Goal: Task Accomplishment & Management: Use online tool/utility

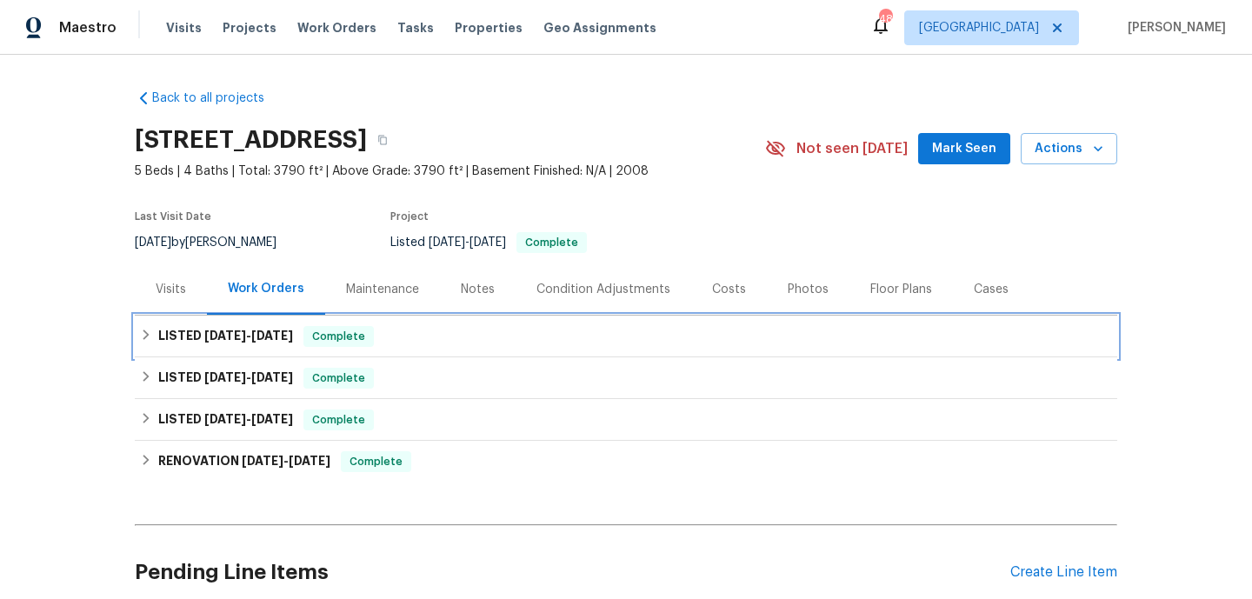
click at [467, 322] on div "LISTED [DATE] - [DATE] Complete" at bounding box center [626, 337] width 983 height 42
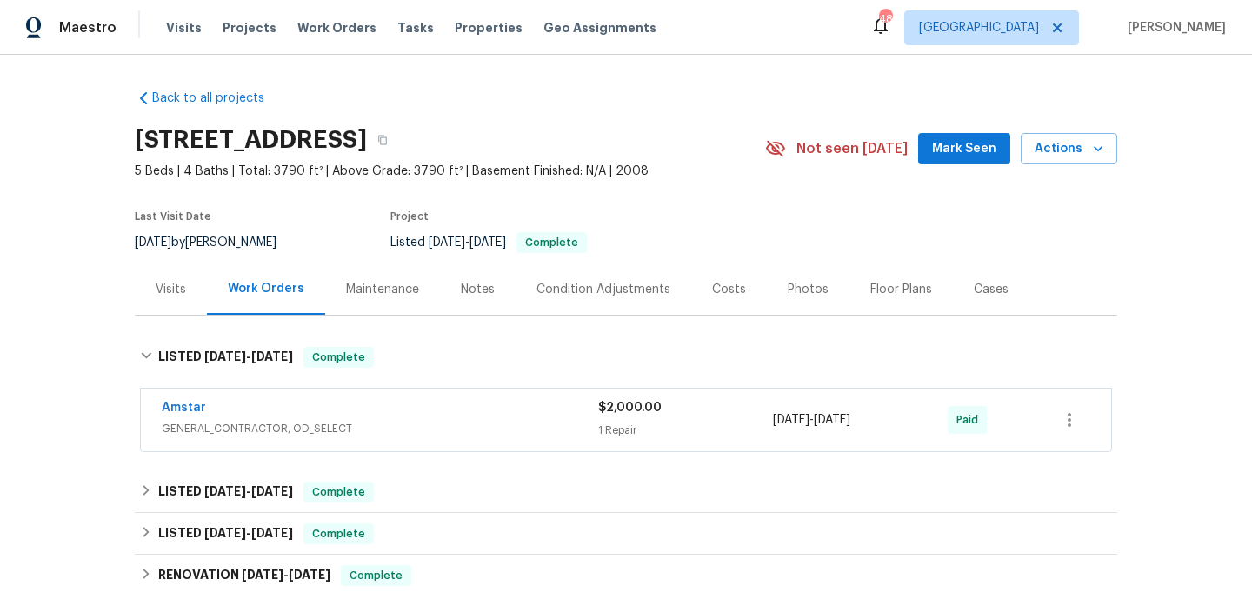
click at [491, 411] on div "Amstar" at bounding box center [380, 409] width 436 height 21
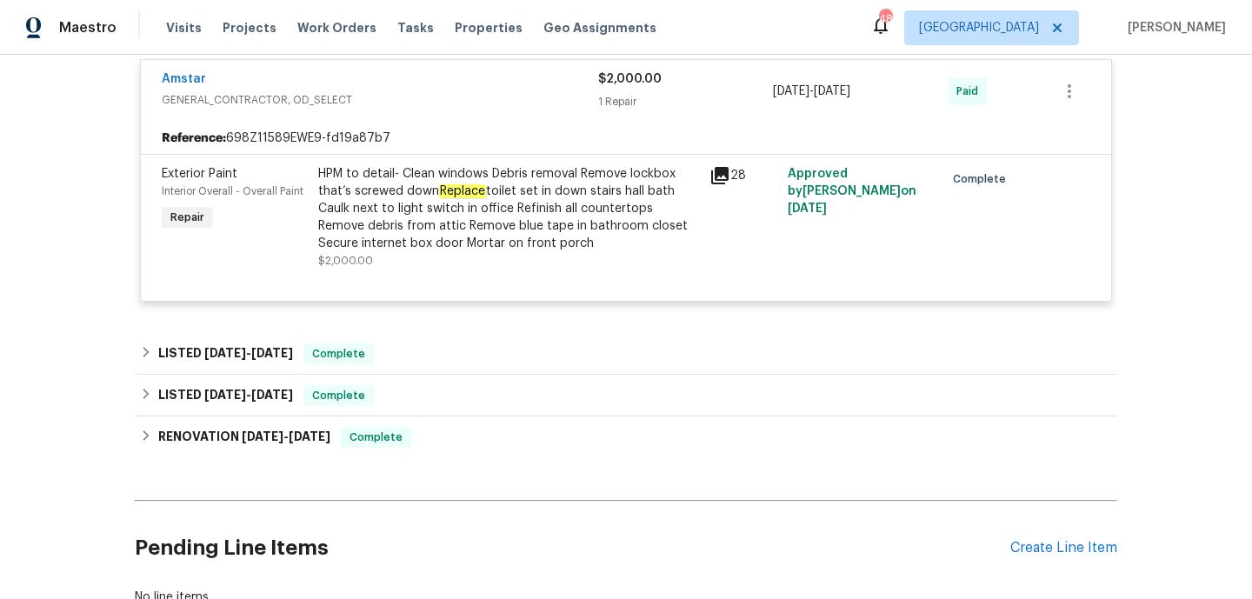
scroll to position [359, 0]
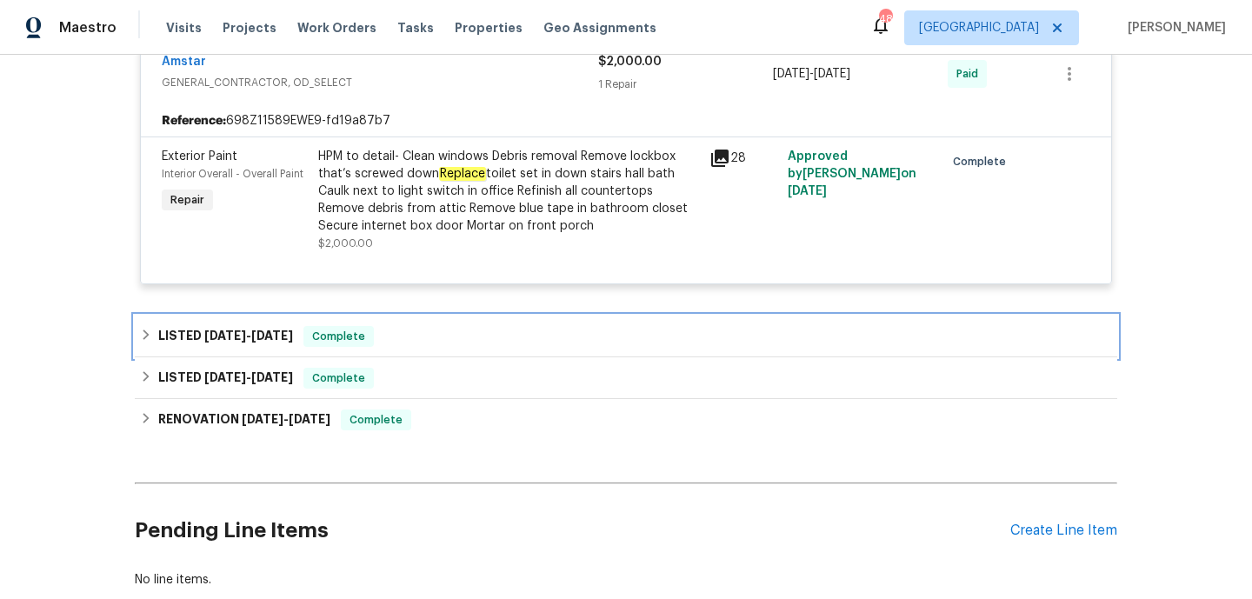
click at [486, 330] on div "LISTED [DATE] - [DATE] Complete" at bounding box center [626, 336] width 972 height 21
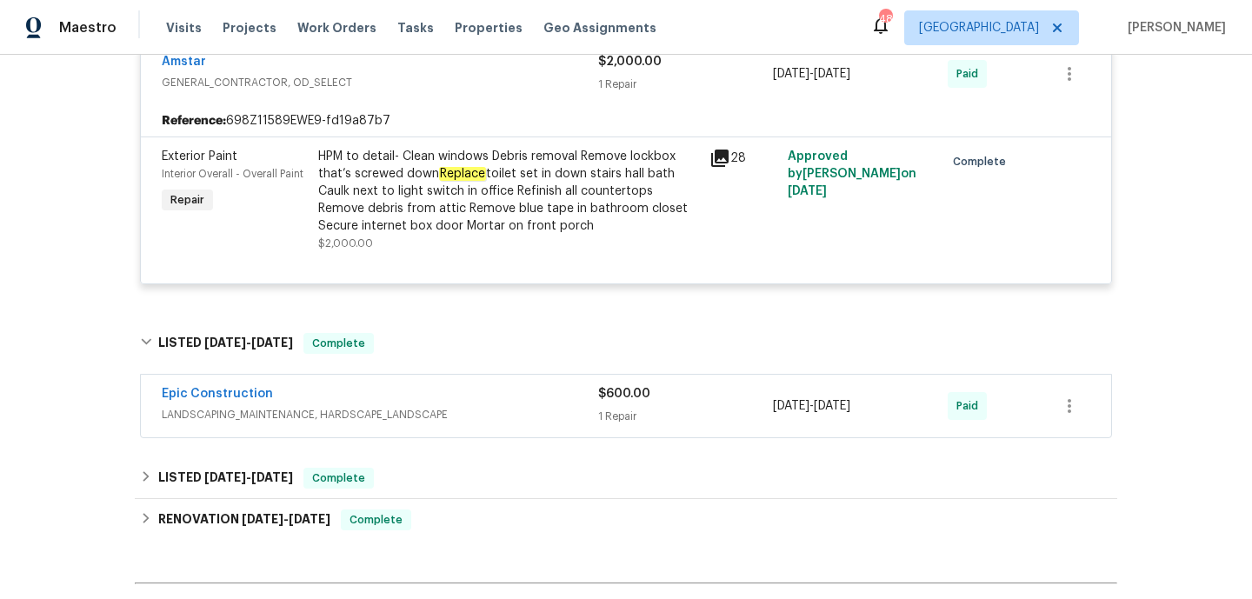
click at [490, 399] on div "Epic Construction" at bounding box center [380, 395] width 436 height 21
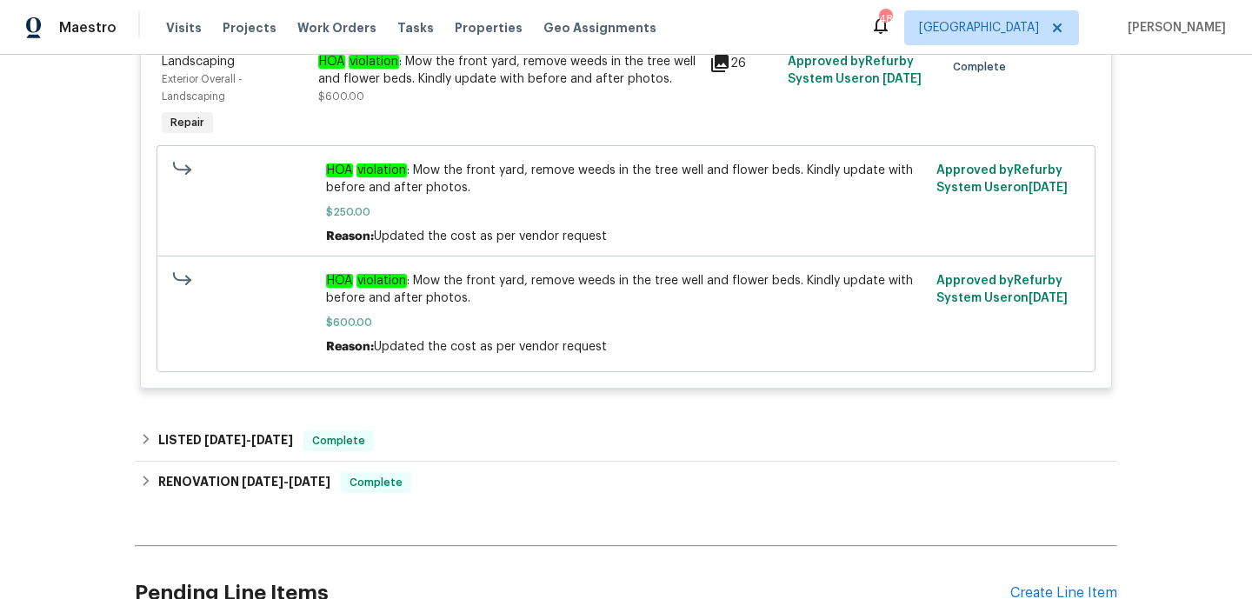
scroll to position [829, 0]
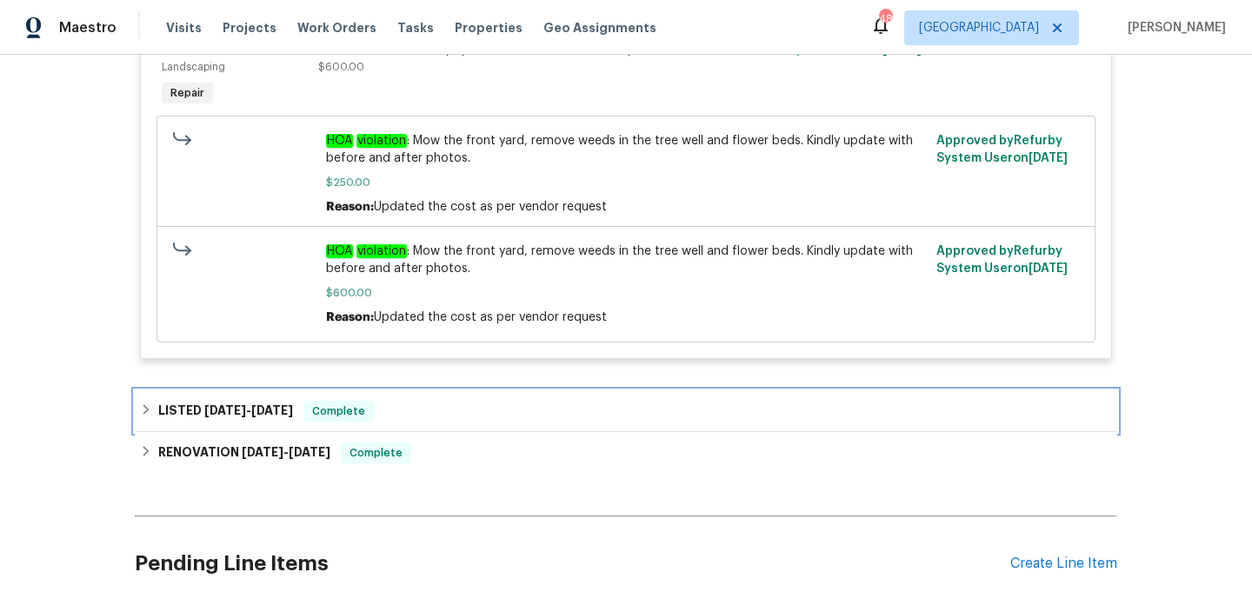
click at [443, 416] on div "LISTED [DATE] - [DATE] Complete" at bounding box center [626, 411] width 972 height 21
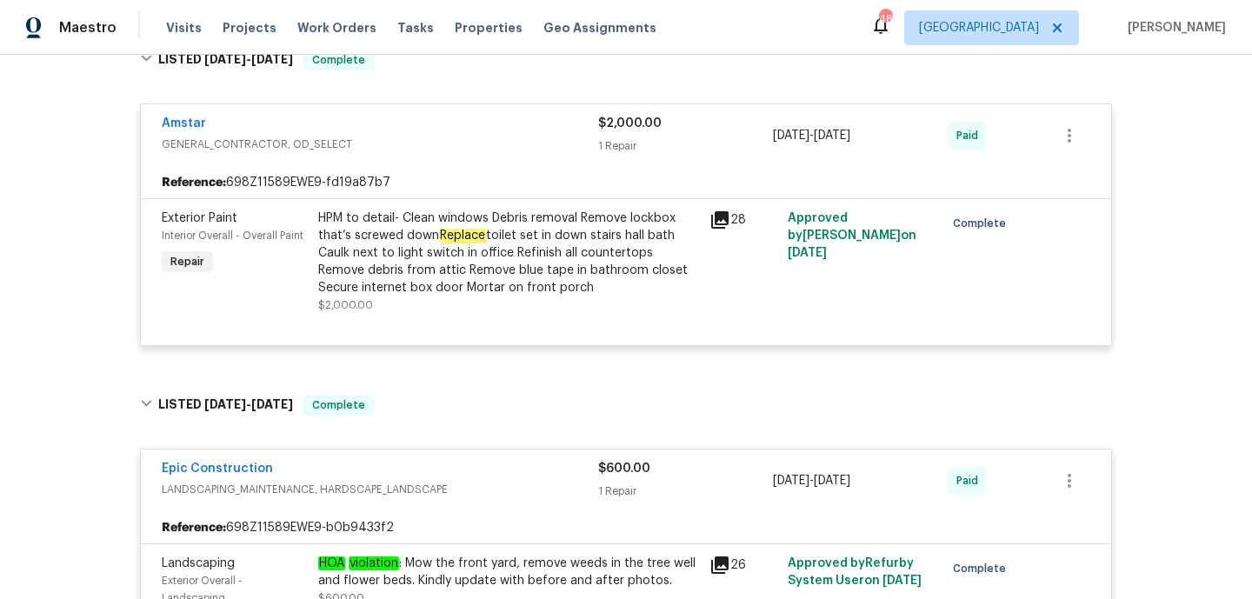
scroll to position [270, 0]
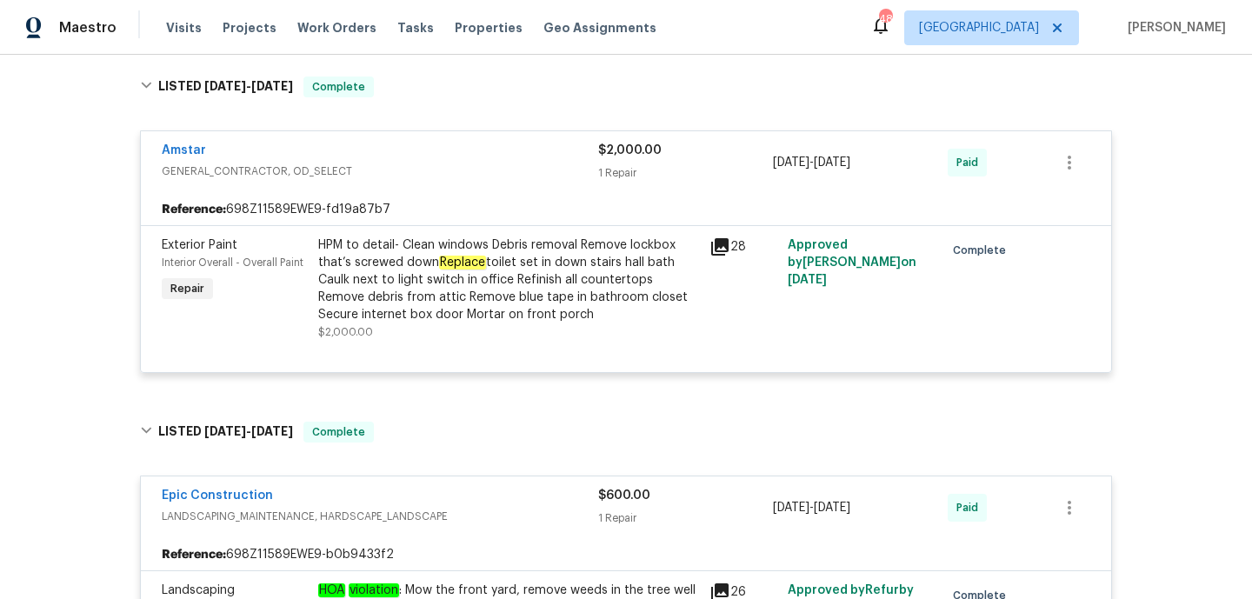
click at [450, 314] on div "HPM to detail- Clean windows Debris removal Remove lockbox that’s screwed down …" at bounding box center [508, 280] width 381 height 87
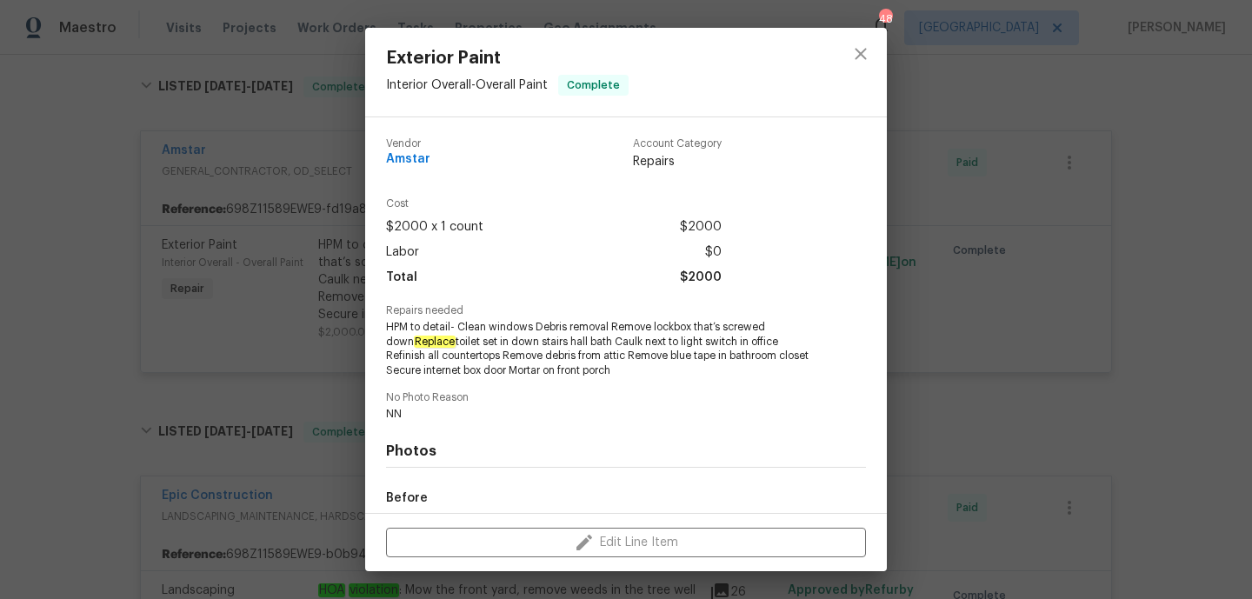
scroll to position [202, 0]
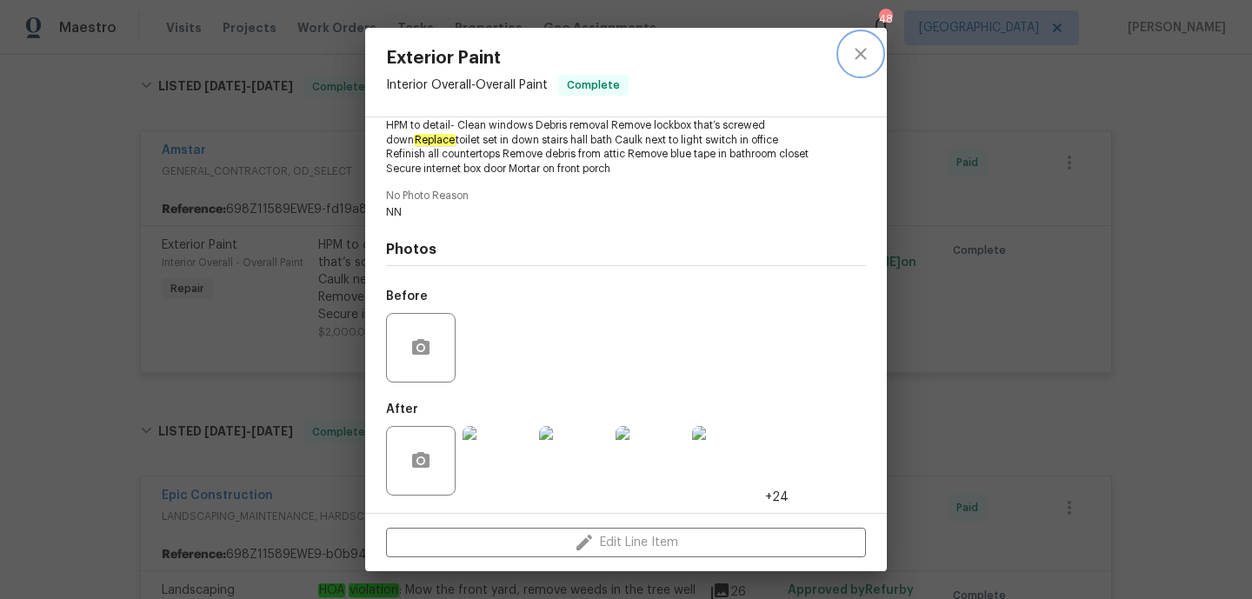
click at [849, 42] on button "close" at bounding box center [861, 54] width 42 height 42
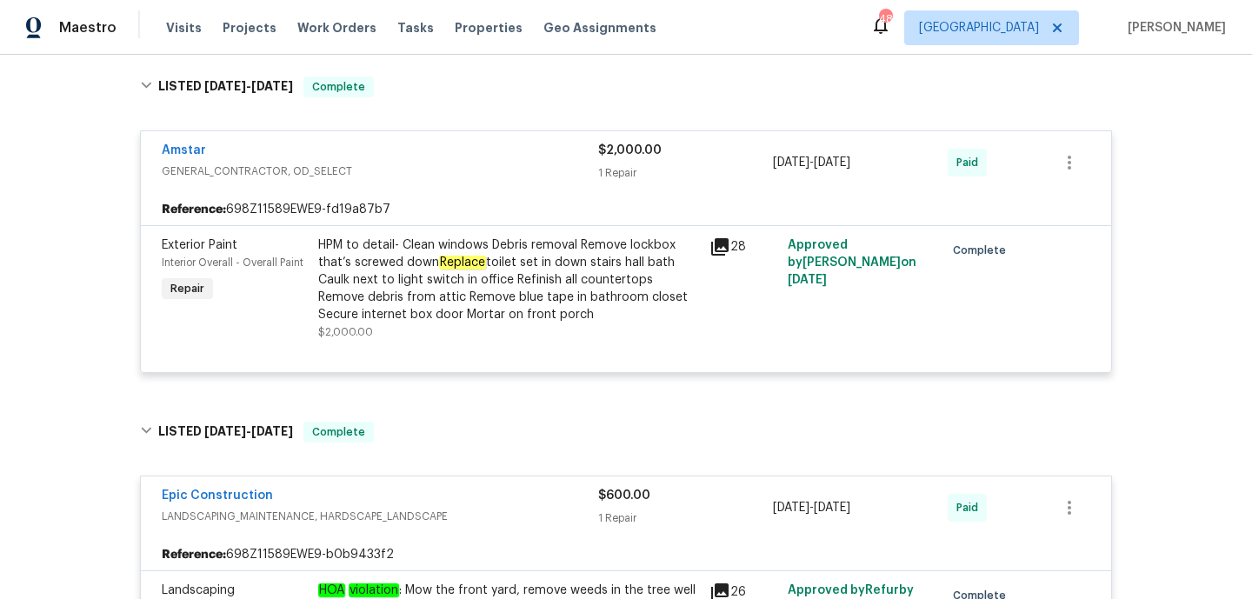
scroll to position [0, 0]
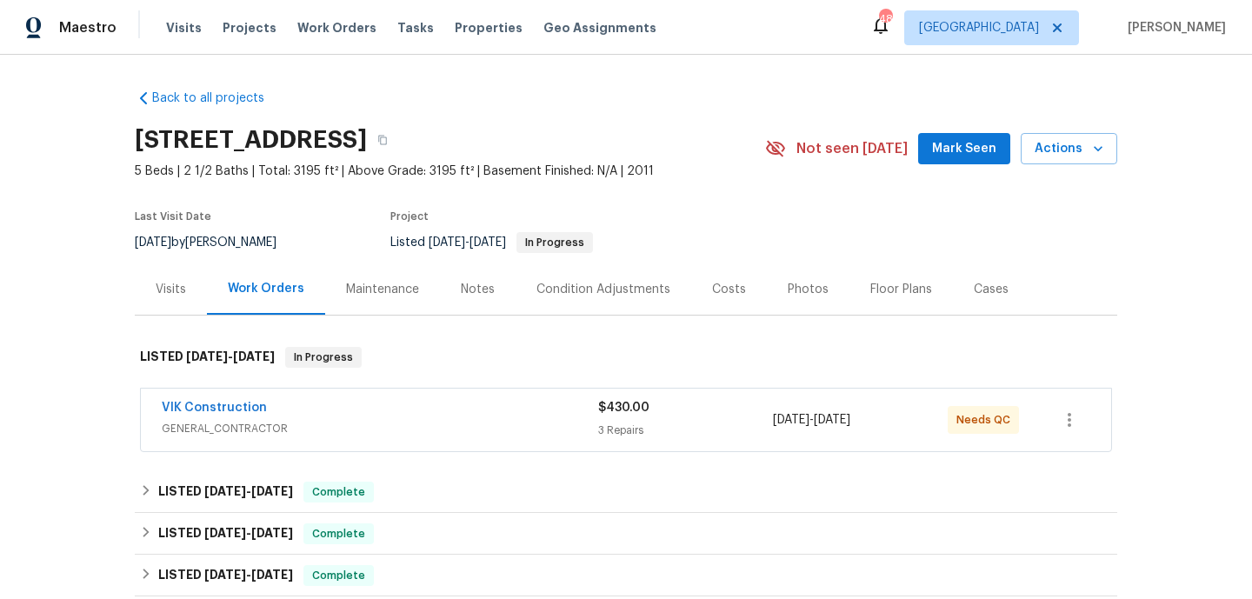
click at [525, 420] on span "GENERAL_CONTRACTOR" at bounding box center [380, 428] width 436 height 17
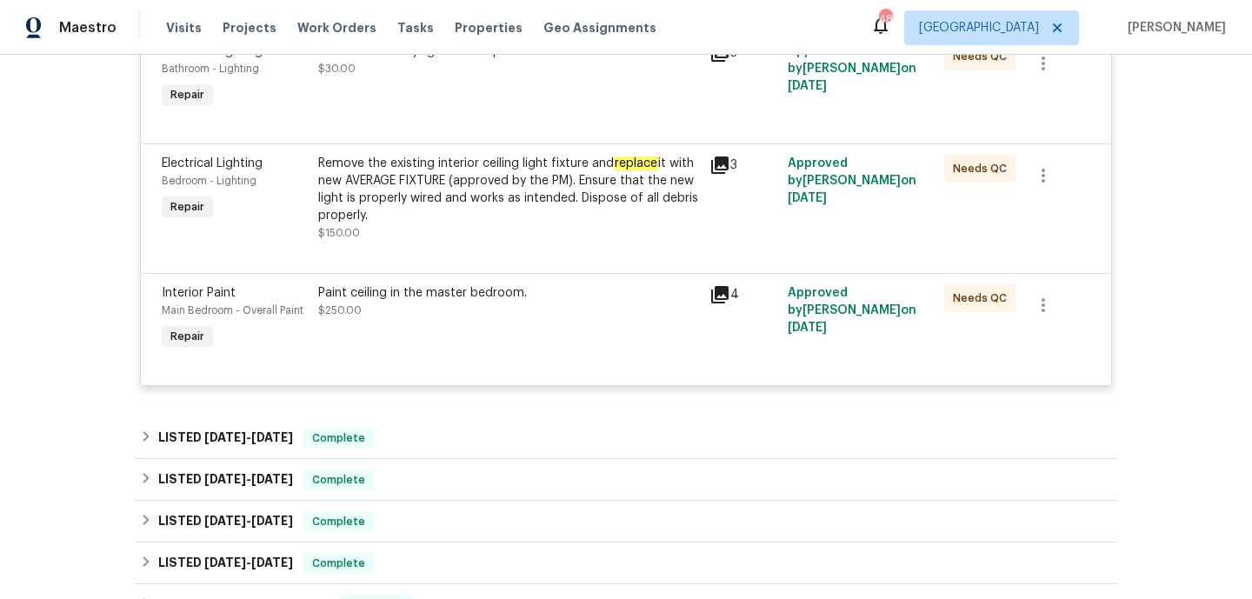
scroll to position [507, 0]
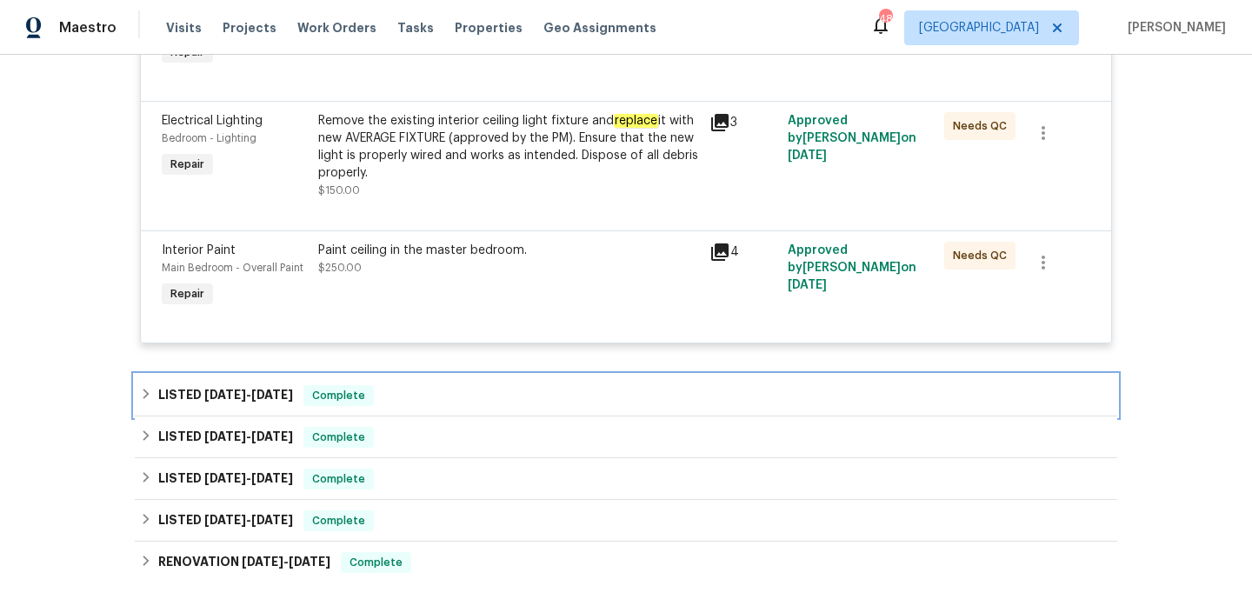
click at [508, 388] on div "LISTED [DATE] - [DATE] Complete" at bounding box center [626, 395] width 972 height 21
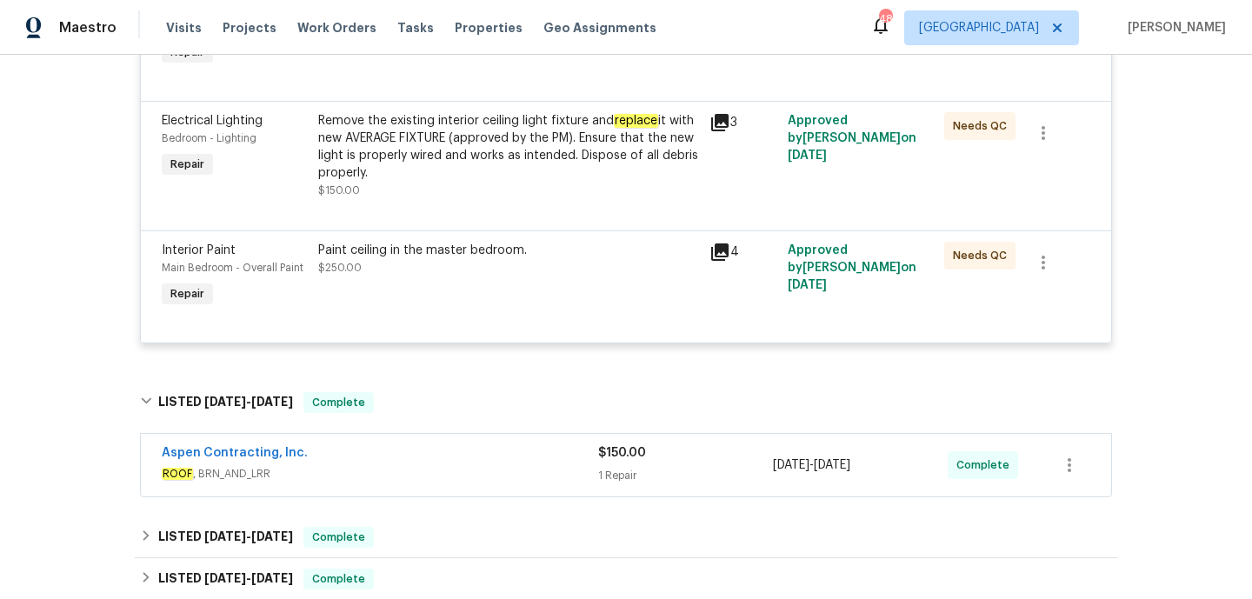
click at [529, 473] on span "ROOF , BRN_AND_LRR" at bounding box center [380, 473] width 436 height 17
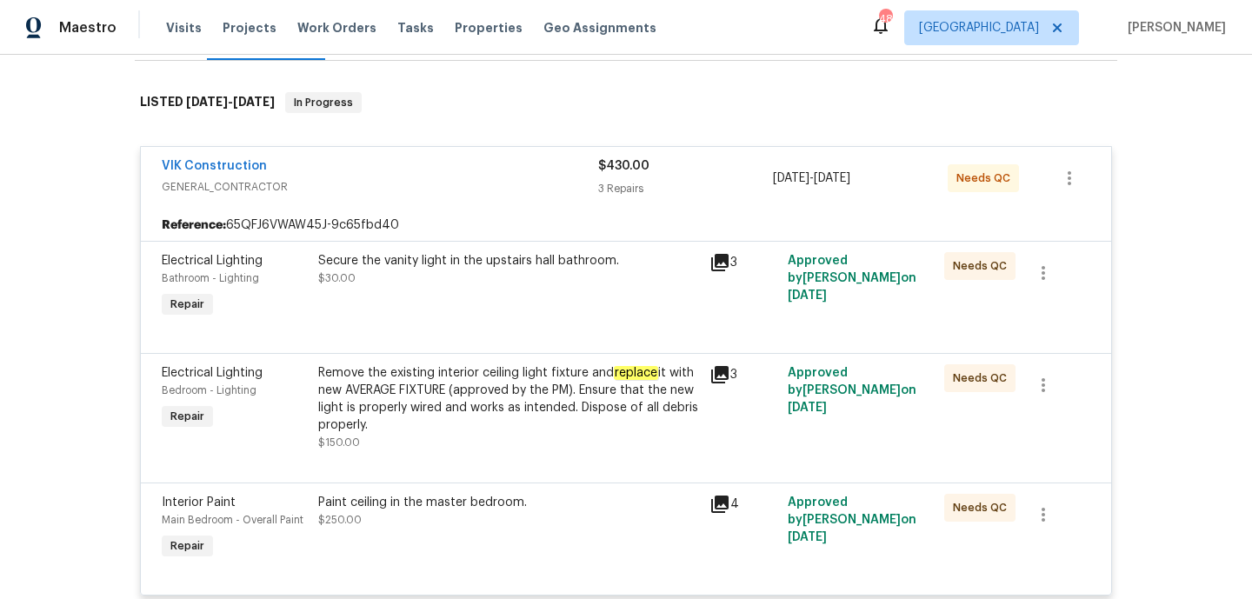
scroll to position [0, 0]
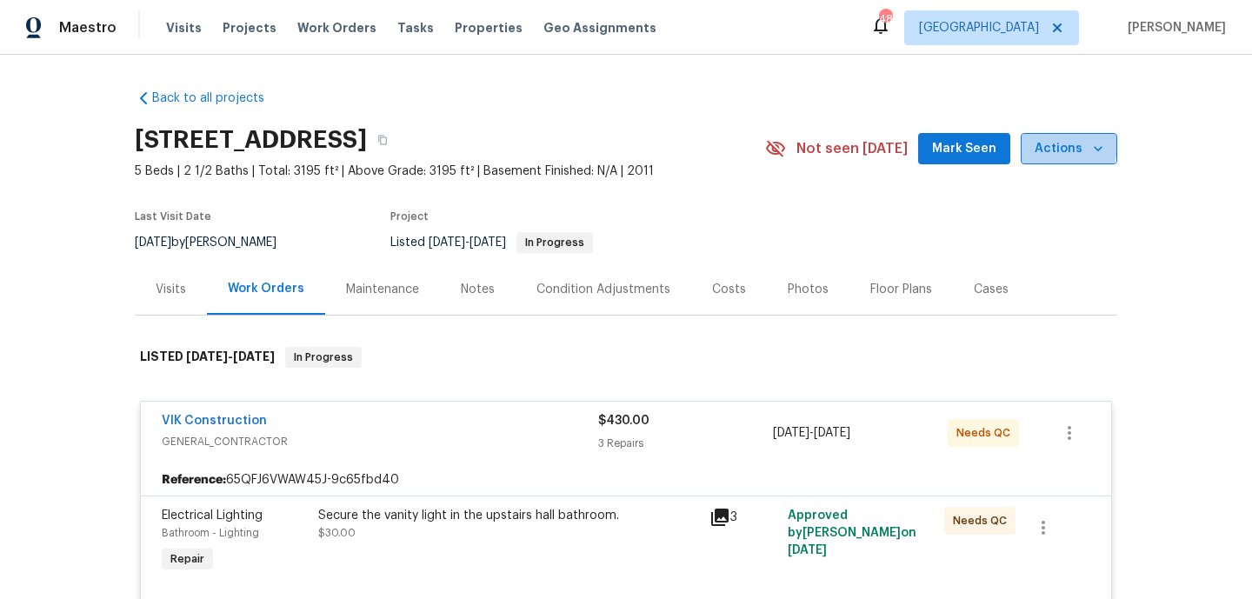
click at [1059, 145] on span "Actions" at bounding box center [1069, 149] width 69 height 22
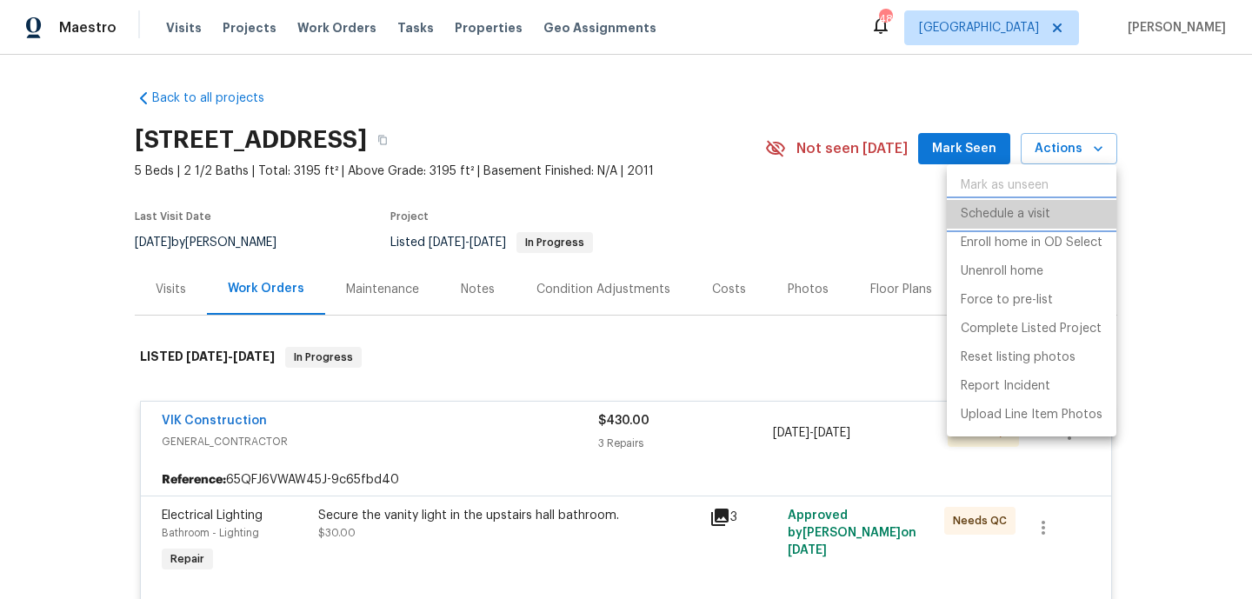
click at [1027, 203] on li "Schedule a visit" at bounding box center [1032, 214] width 170 height 29
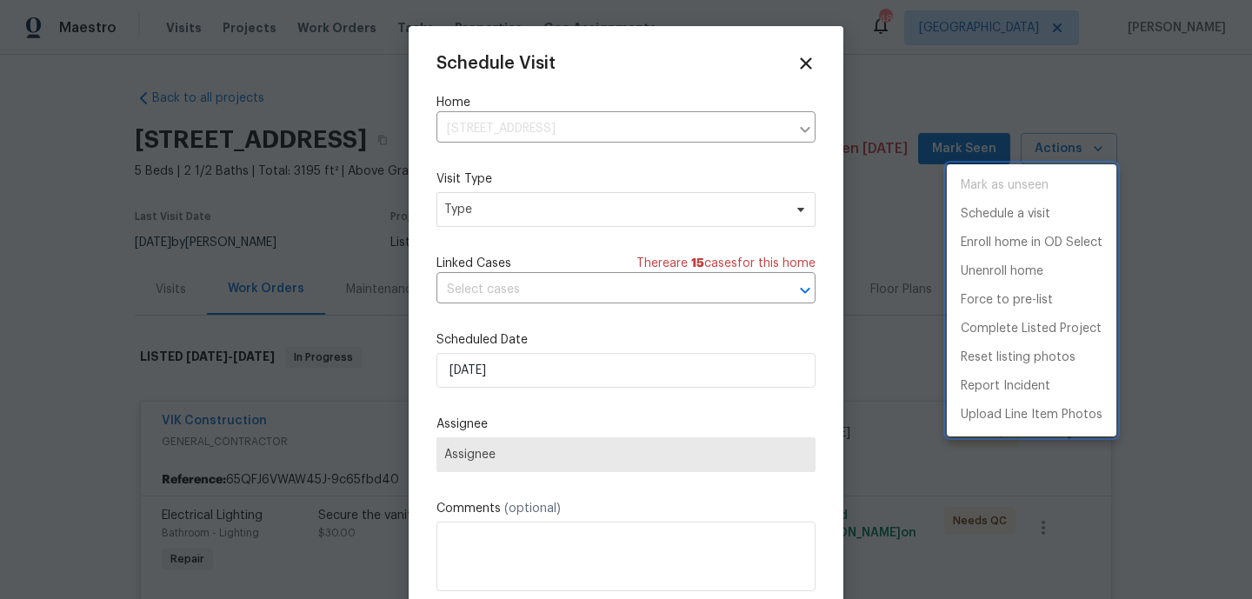
click at [673, 192] on div at bounding box center [626, 299] width 1252 height 599
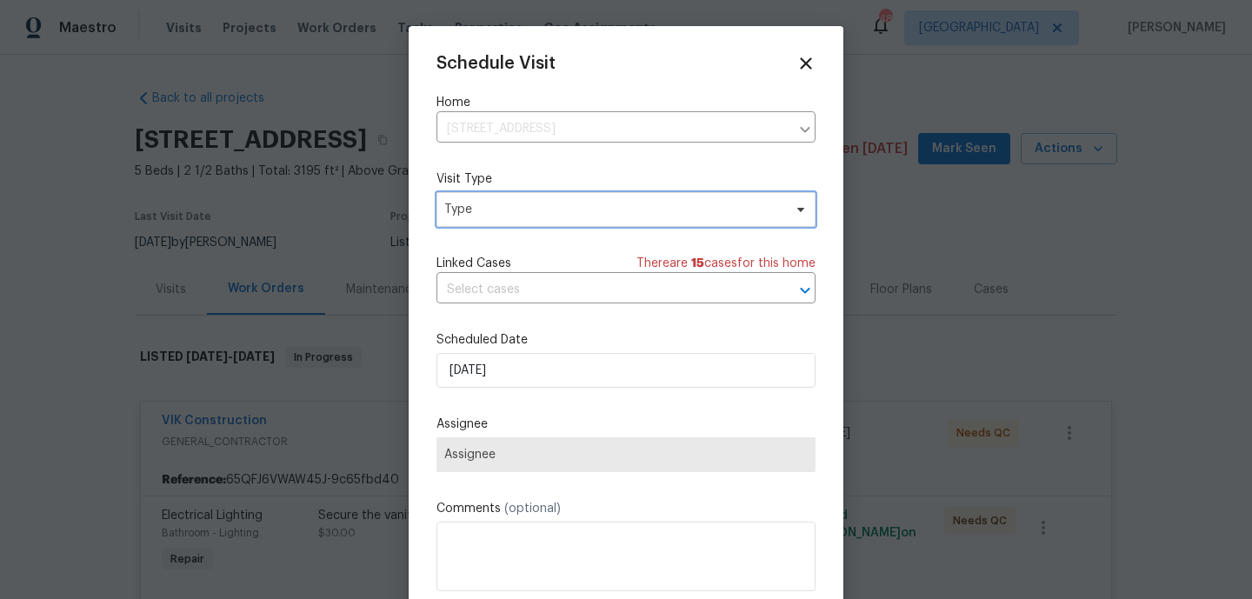
click at [652, 201] on span "Type" at bounding box center [613, 209] width 338 height 17
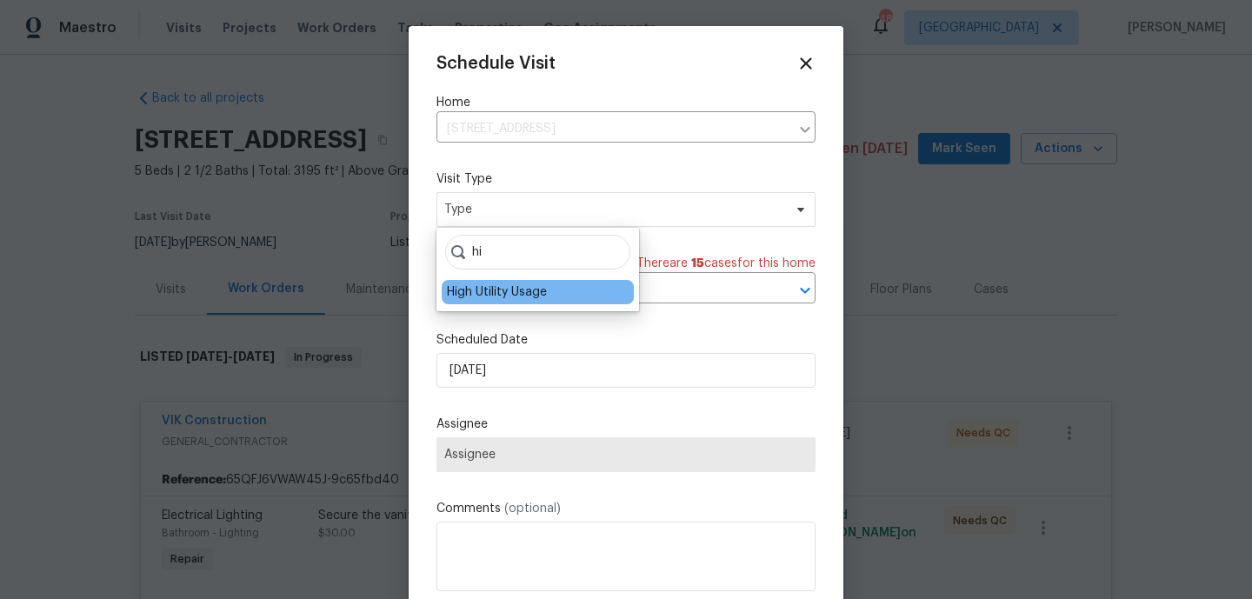
type input "hi"
click at [539, 291] on div "High Utility Usage" at bounding box center [497, 291] width 100 height 17
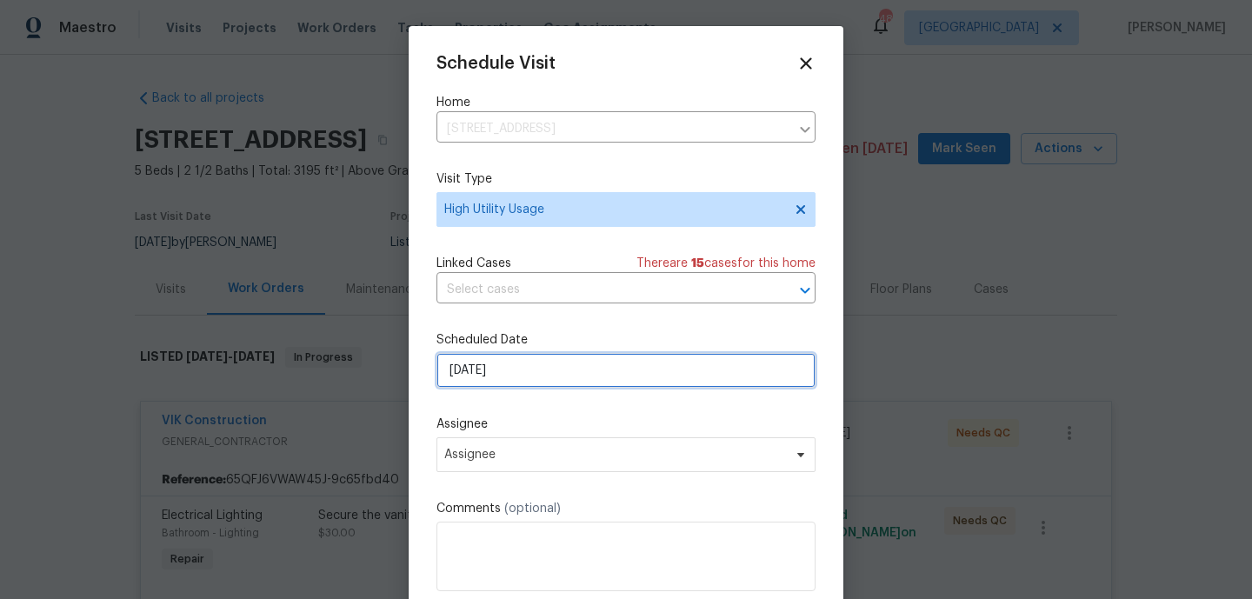
click at [508, 383] on input "18/09/2025" at bounding box center [625, 370] width 379 height 35
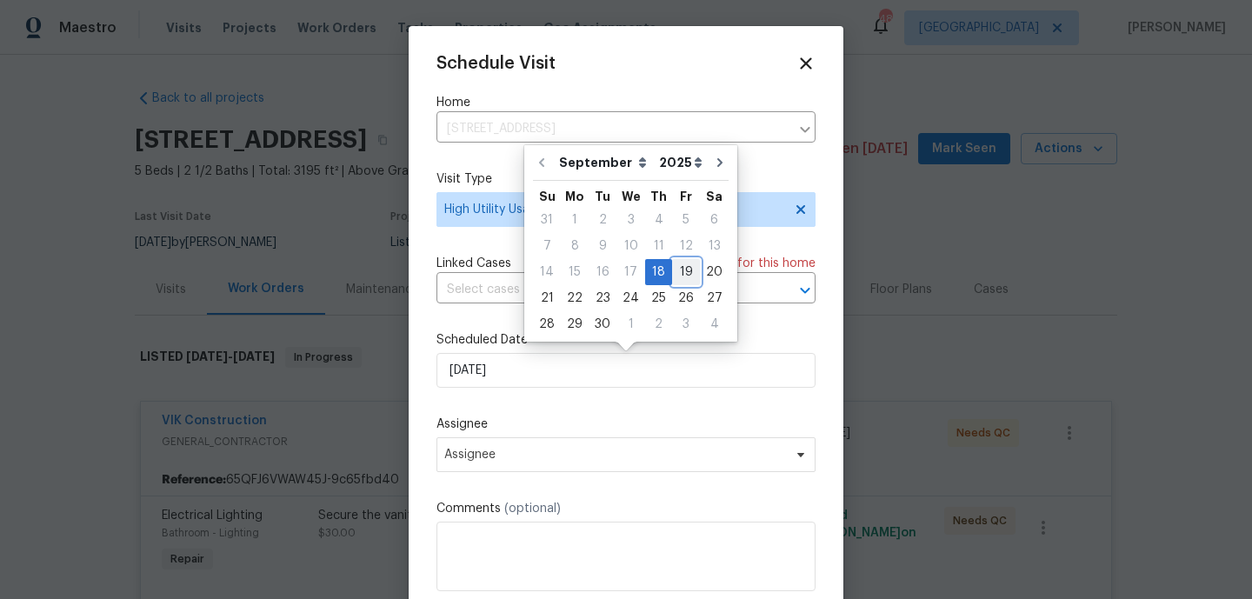
click at [684, 265] on div "19" at bounding box center [686, 272] width 28 height 24
type input "19/09/2025"
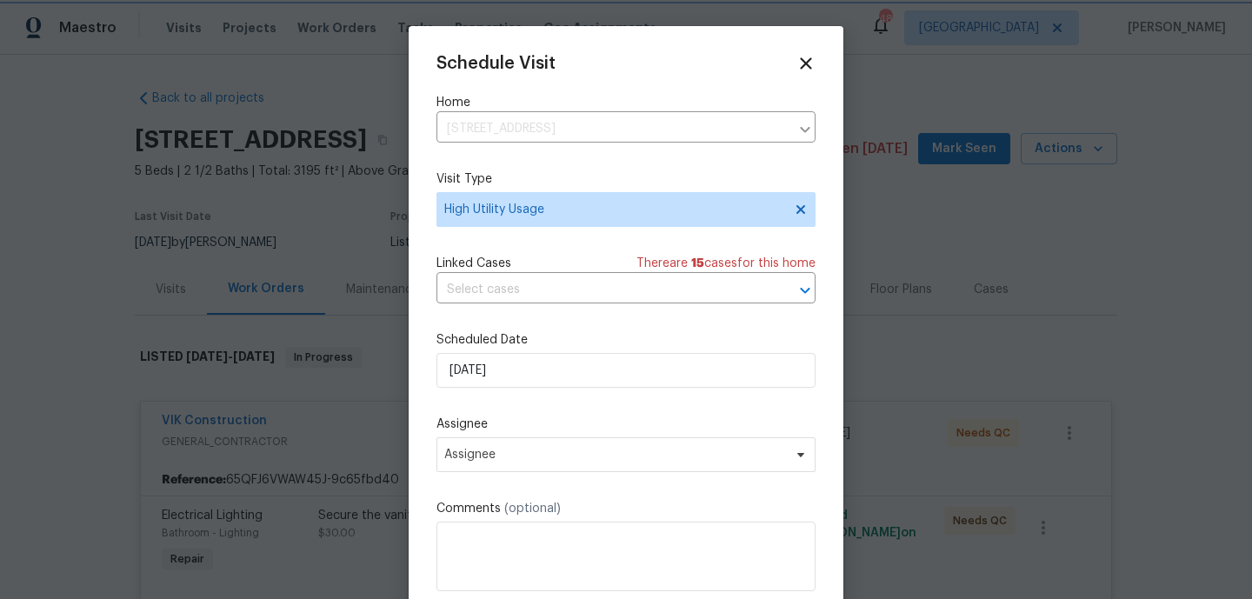
scroll to position [31, 0]
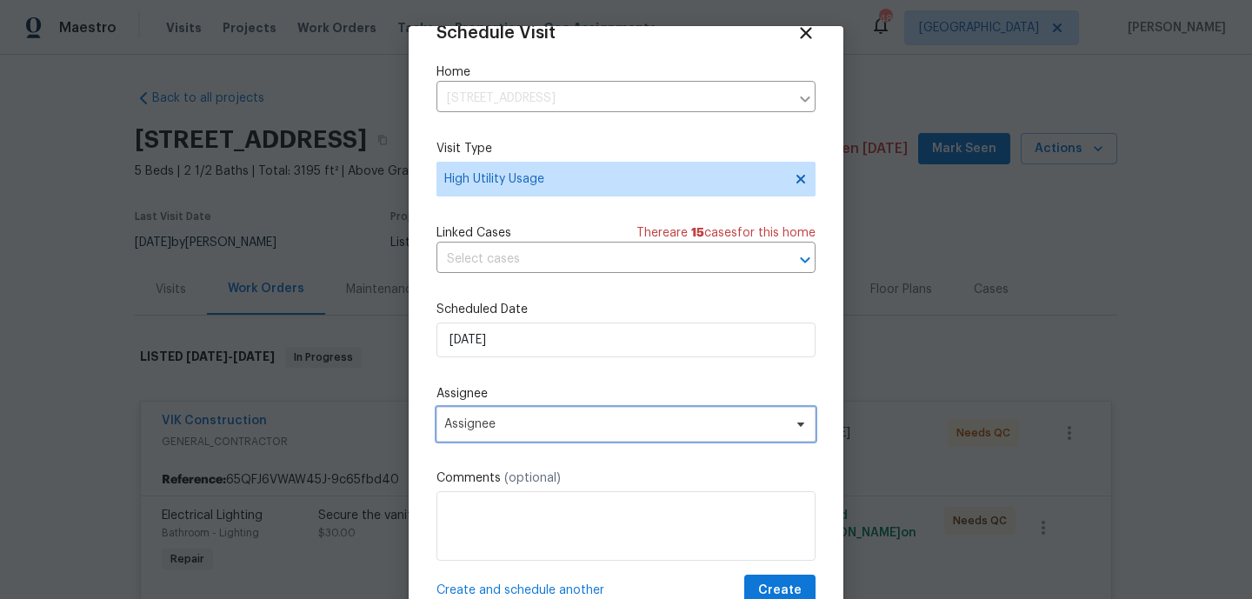
click at [517, 423] on span "Assignee" at bounding box center [614, 424] width 341 height 14
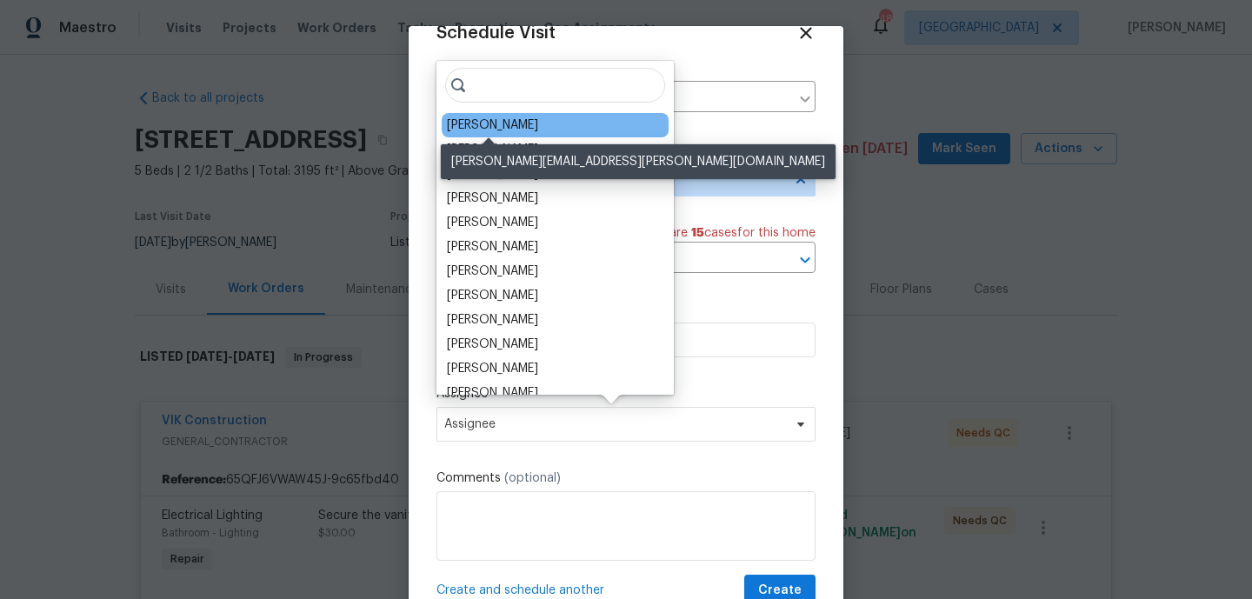
click at [496, 125] on div "William Bynum" at bounding box center [492, 125] width 91 height 17
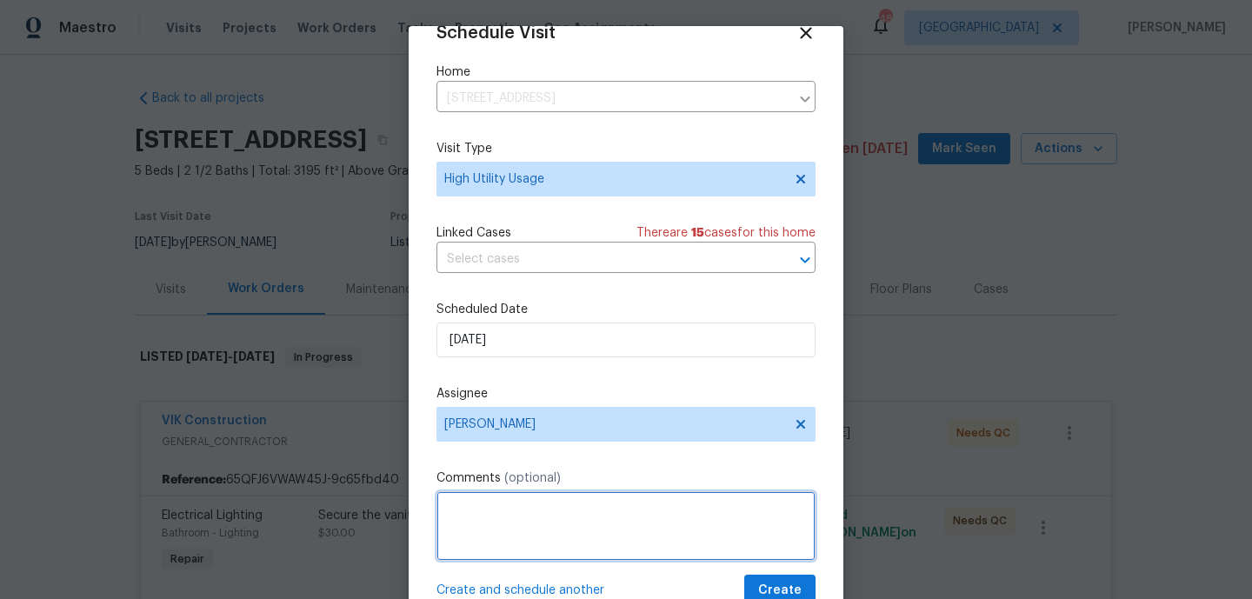
click at [523, 547] on textarea at bounding box center [625, 526] width 379 height 70
paste textarea "Hi team, we received a high usage Electric bill from a utility company for this…"
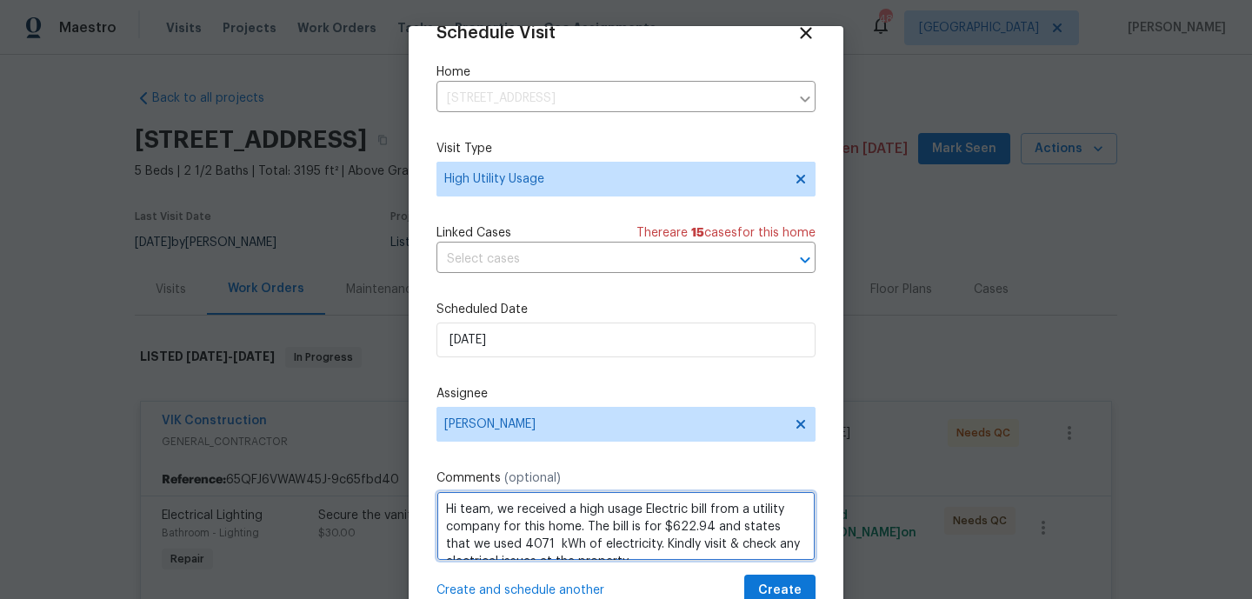
scroll to position [19, 0]
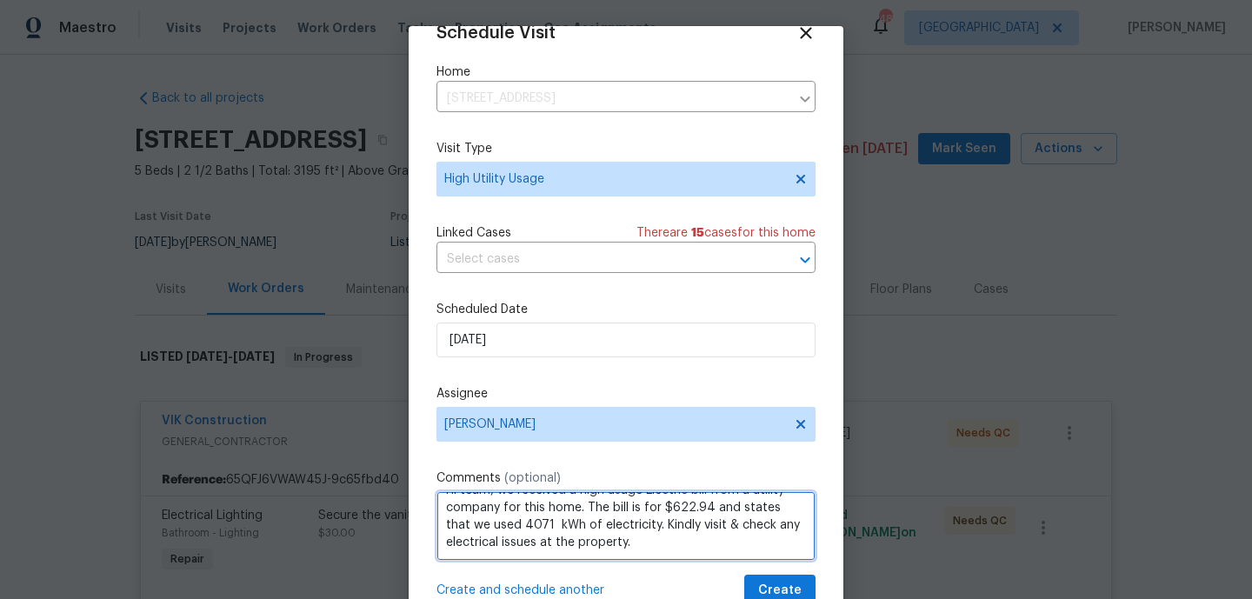
type textarea "Hi team, we received a high usage Electric bill from a utility company for this…"
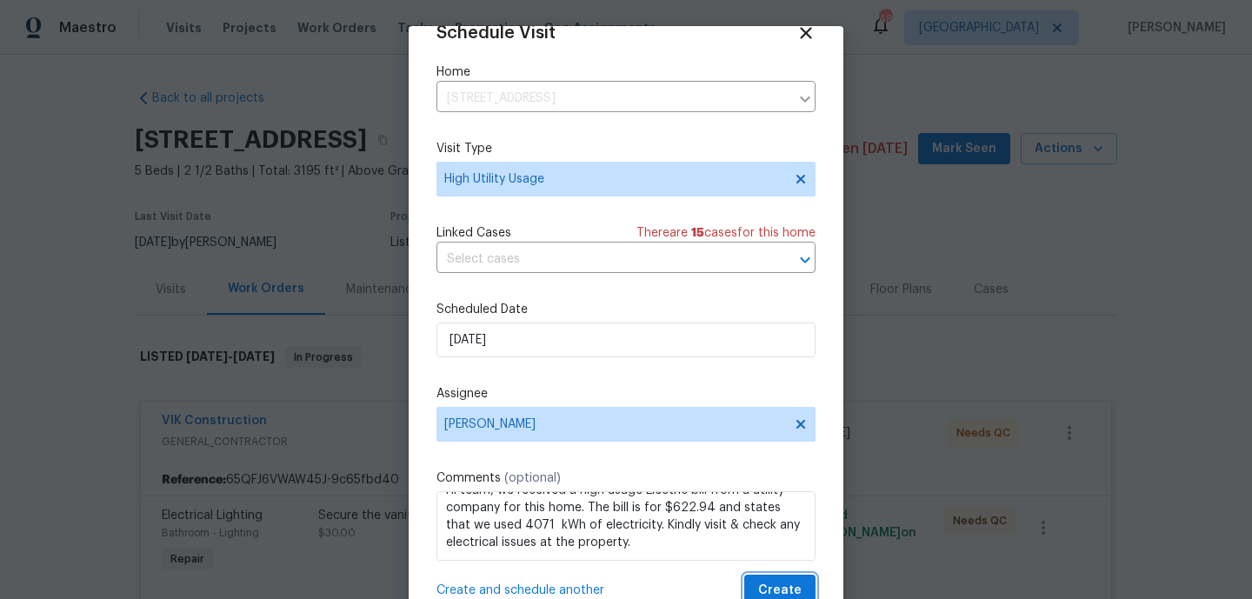
click at [775, 580] on span "Create" at bounding box center [779, 591] width 43 height 22
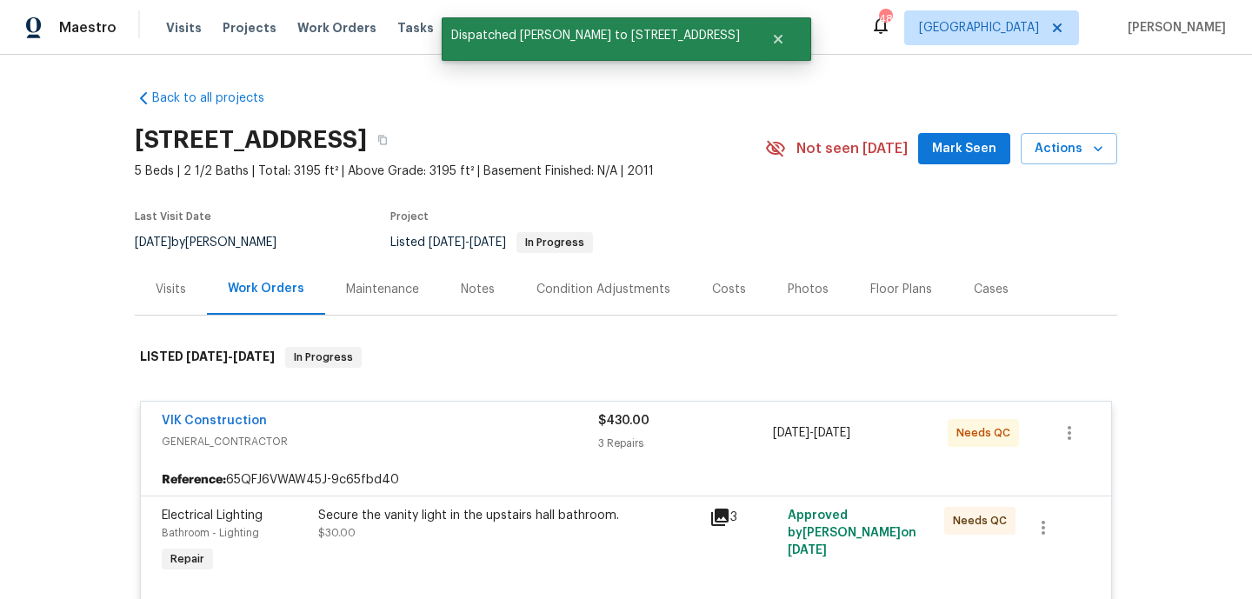
click at [167, 298] on div "Visits" at bounding box center [171, 288] width 72 height 51
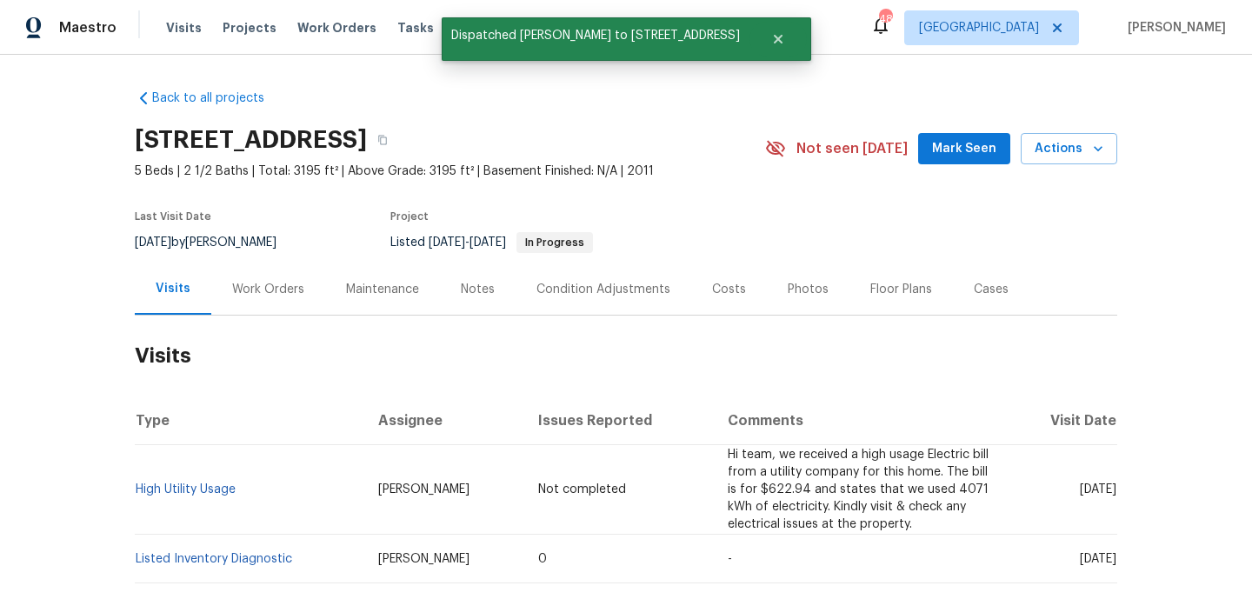
click at [208, 496] on td "High Utility Usage" at bounding box center [250, 490] width 230 height 90
click at [209, 492] on link "High Utility Usage" at bounding box center [186, 489] width 100 height 12
